Goal: Communication & Community: Answer question/provide support

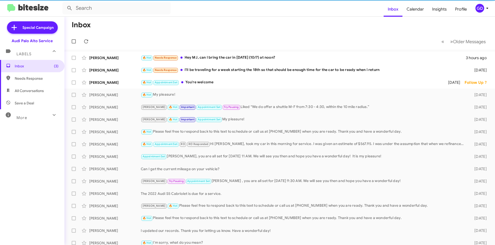
click at [19, 79] on span "Needs Response" at bounding box center [37, 78] width 44 height 5
type input "in:needs-response"
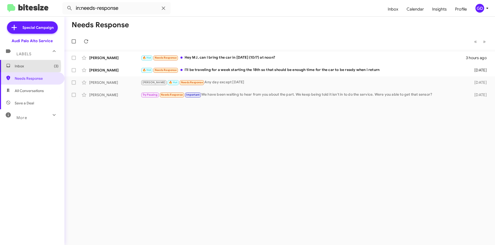
click at [24, 66] on span "Inbox (3)" at bounding box center [37, 66] width 44 height 5
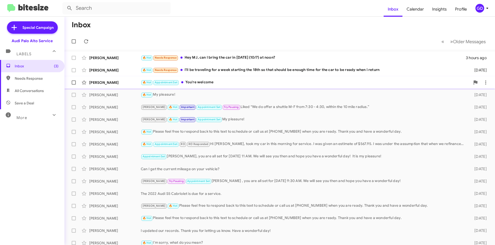
click at [205, 84] on div "🔥 Hot Appointment Set You're welcome" at bounding box center [305, 83] width 329 height 6
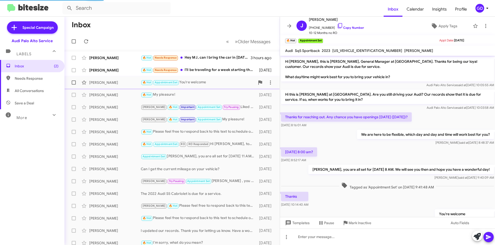
scroll to position [10, 0]
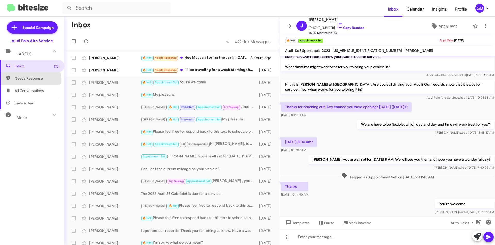
click at [23, 81] on span "Needs Response" at bounding box center [37, 78] width 44 height 5
type input "in:needs-response"
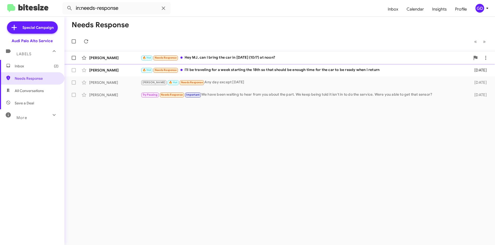
click at [192, 57] on div "🔥 Hot Needs Response Hey MJ, can I bring the car in [DATE] (10/7) at noon?" at bounding box center [305, 58] width 329 height 6
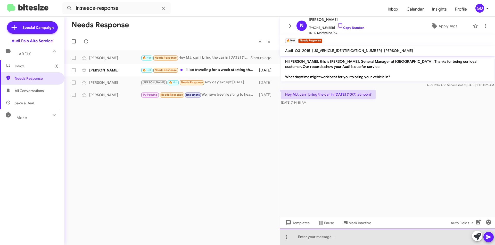
click at [301, 239] on div at bounding box center [387, 237] width 215 height 16
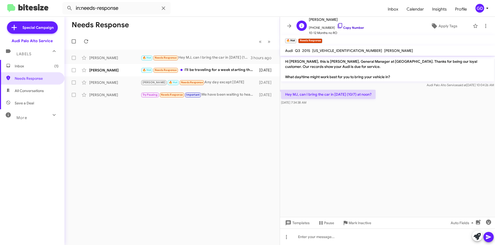
click at [350, 28] on link "Copy Number" at bounding box center [350, 28] width 27 height 4
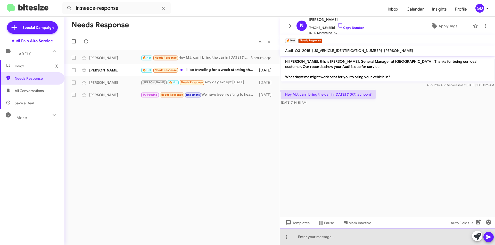
click at [305, 240] on div at bounding box center [387, 237] width 215 height 16
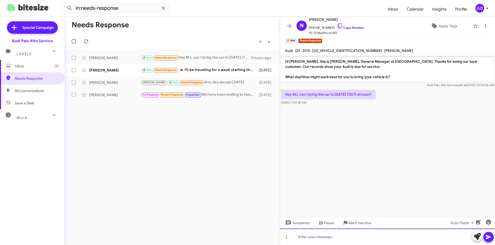
paste div
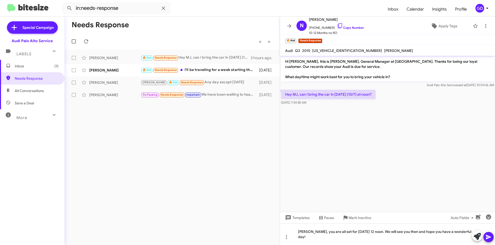
click at [486, 239] on icon at bounding box center [488, 237] width 5 height 4
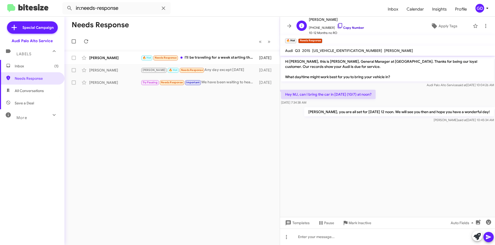
click at [345, 27] on link "Copy Number" at bounding box center [350, 28] width 27 height 4
click at [441, 26] on span "Apply Tags" at bounding box center [447, 25] width 19 height 9
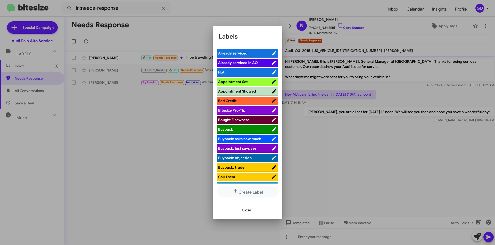
click at [234, 81] on span "Appointment Set" at bounding box center [233, 82] width 30 height 5
click at [246, 210] on span "Close" at bounding box center [246, 210] width 9 height 9
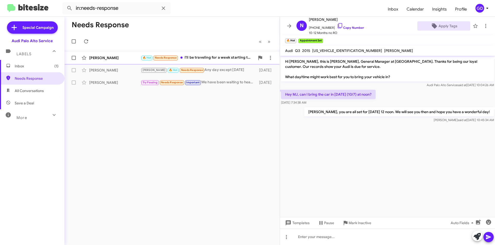
click at [206, 57] on div "🔥 Hot Needs Response I'll be traveling for a week starting the 18th so that sho…" at bounding box center [198, 58] width 114 height 6
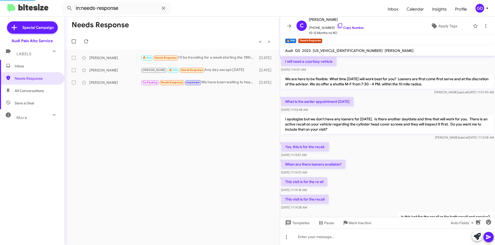
scroll to position [230, 0]
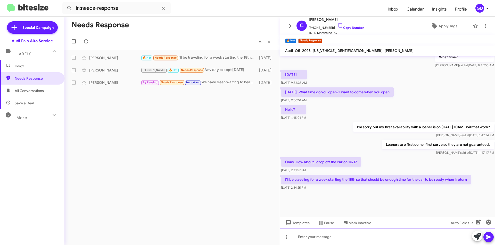
click at [300, 233] on div at bounding box center [387, 237] width 215 height 16
click at [487, 237] on icon at bounding box center [488, 237] width 5 height 4
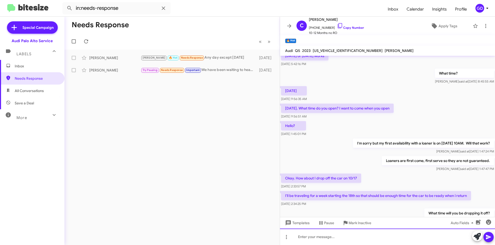
scroll to position [416, 0]
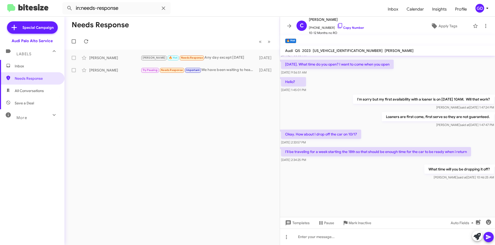
click at [28, 69] on span "Inbox" at bounding box center [37, 66] width 44 height 5
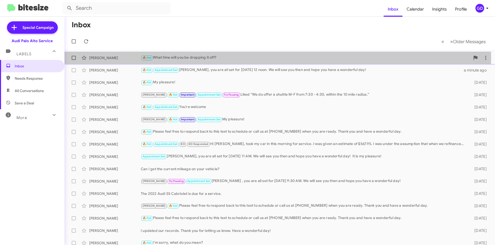
click at [187, 59] on div "🔥 Hot What time will you be dropping it off?" at bounding box center [305, 58] width 329 height 6
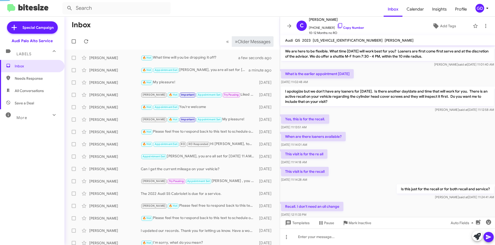
scroll to position [220, 0]
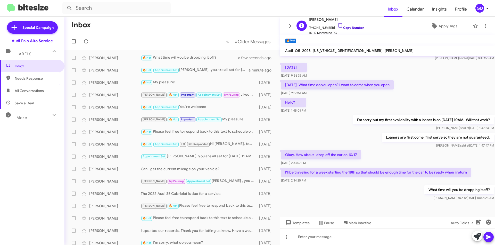
click at [350, 27] on link "Copy Number" at bounding box center [350, 28] width 27 height 4
click at [92, 82] on div "[PERSON_NAME]" at bounding box center [115, 82] width 52 height 5
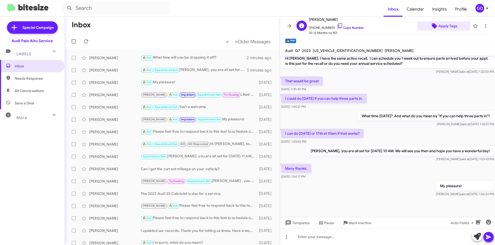
click at [441, 27] on span "Apply Tags" at bounding box center [447, 25] width 19 height 9
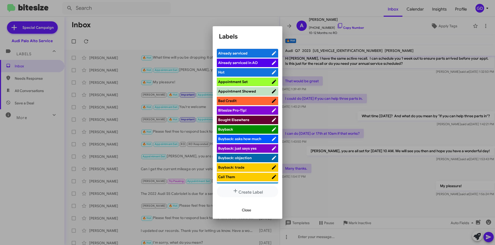
click at [240, 81] on span "Appointment Set" at bounding box center [233, 82] width 30 height 5
click at [246, 210] on span "Close" at bounding box center [246, 210] width 9 height 9
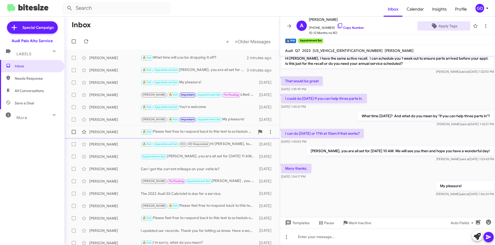
click at [160, 134] on div "🔥 Hot Please feel free to respond back to this text to schedule or call us at […" at bounding box center [198, 132] width 114 height 6
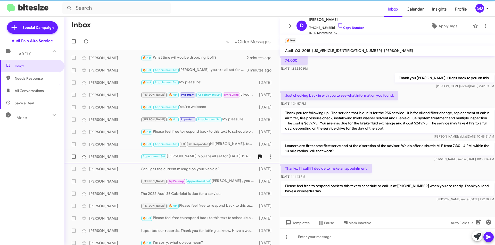
scroll to position [97, 0]
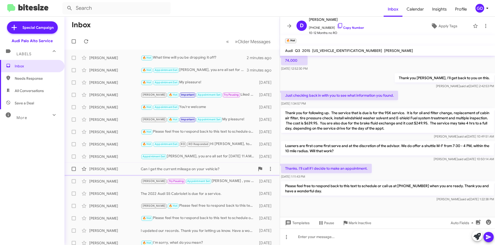
click at [160, 169] on div "Can I get the current mileage on your vehicle?" at bounding box center [198, 169] width 114 height 5
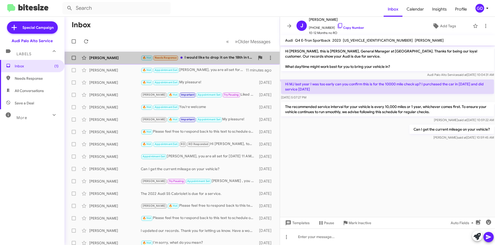
click at [211, 58] on div "🔥 Hot Needs Response I would like to drop it on the 18th in the late afternoon.…" at bounding box center [198, 58] width 114 height 6
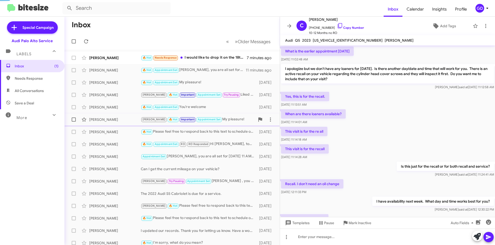
scroll to position [215, 0]
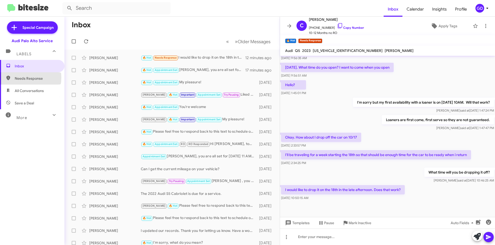
click at [24, 78] on span "Needs Response" at bounding box center [37, 78] width 44 height 5
type input "in:needs-response"
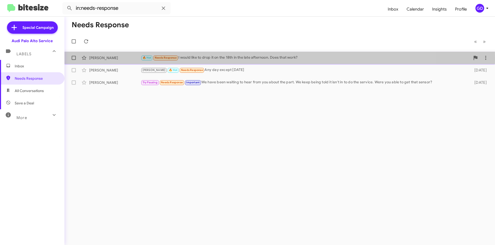
click at [105, 58] on div "[PERSON_NAME]" at bounding box center [115, 57] width 52 height 5
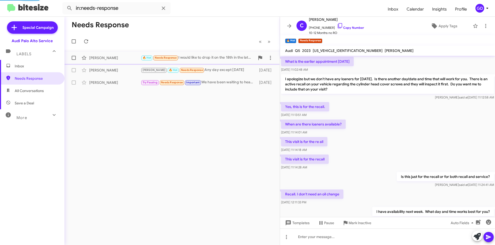
scroll to position [215, 0]
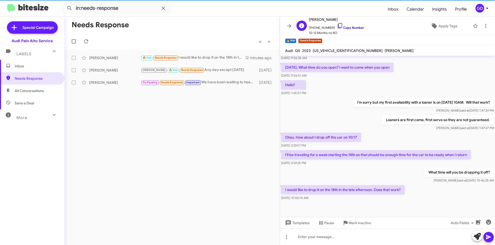
click at [350, 27] on link "Copy Number" at bounding box center [350, 28] width 27 height 4
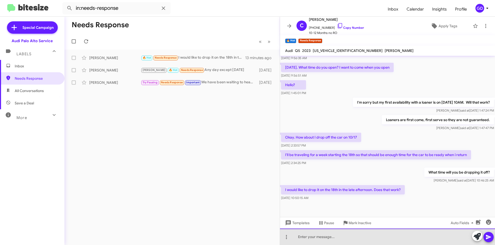
click at [303, 237] on div at bounding box center [387, 237] width 215 height 16
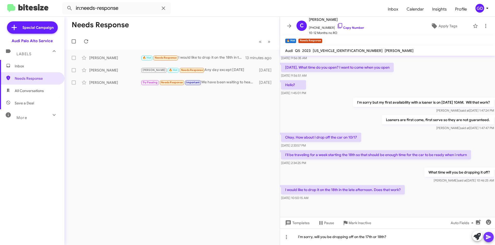
click at [486, 239] on icon at bounding box center [488, 237] width 6 height 6
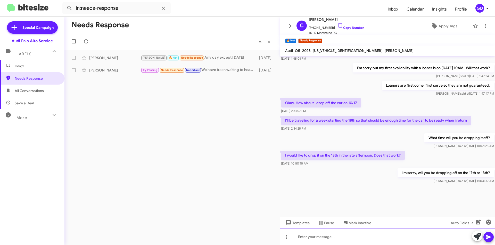
scroll to position [435, 0]
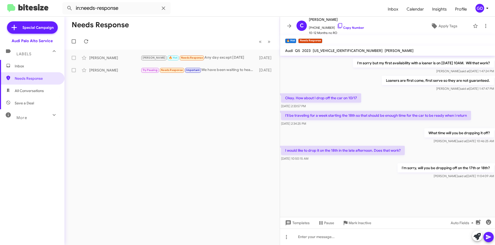
drag, startPoint x: 362, startPoint y: 191, endPoint x: 367, endPoint y: 192, distance: 4.3
click at [363, 191] on div at bounding box center [387, 198] width 215 height 37
click at [350, 185] on div at bounding box center [387, 198] width 215 height 37
